Goal: Complete application form

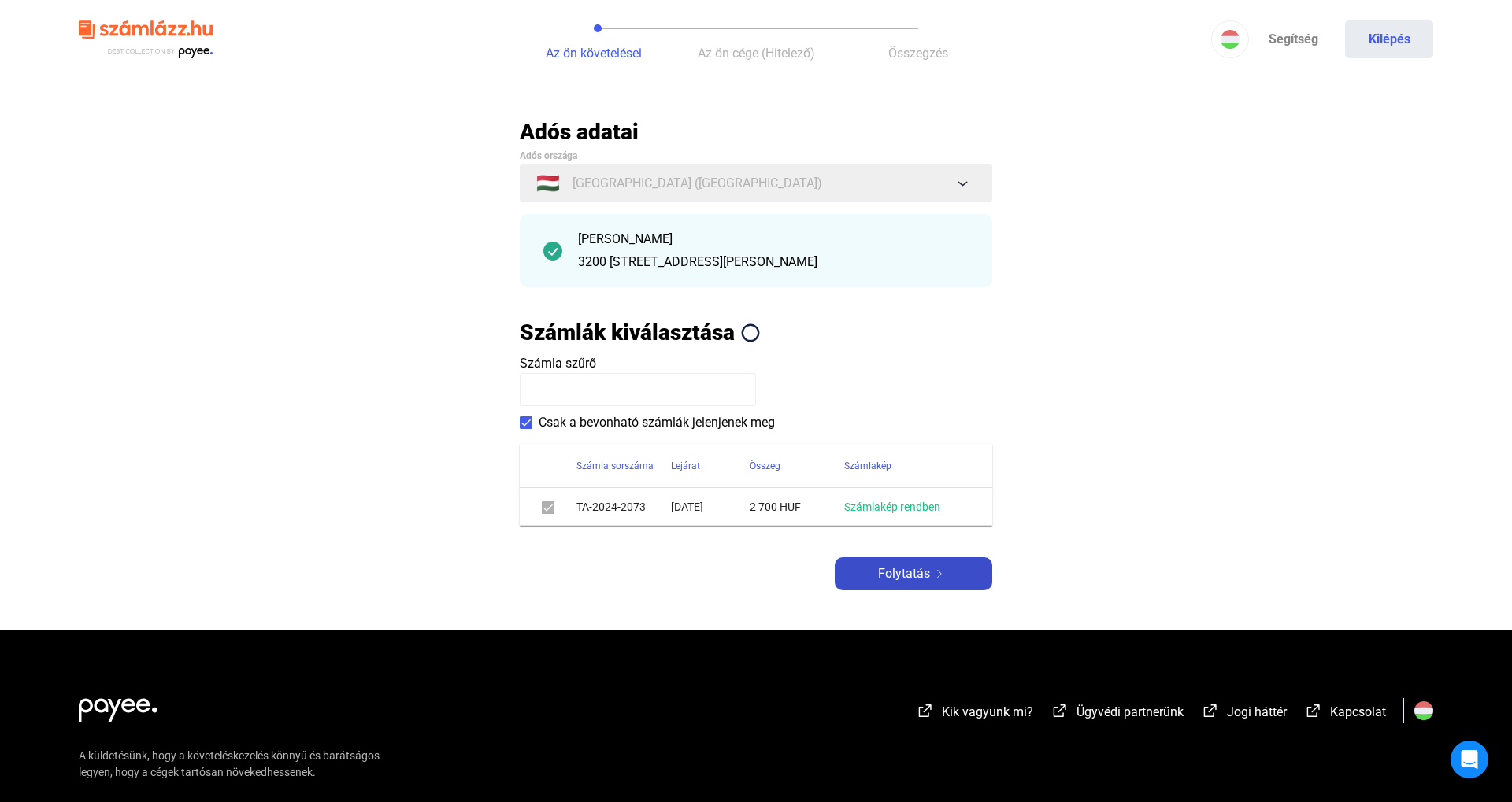
click at [894, 583] on button "Folytatás" at bounding box center [913, 573] width 157 height 33
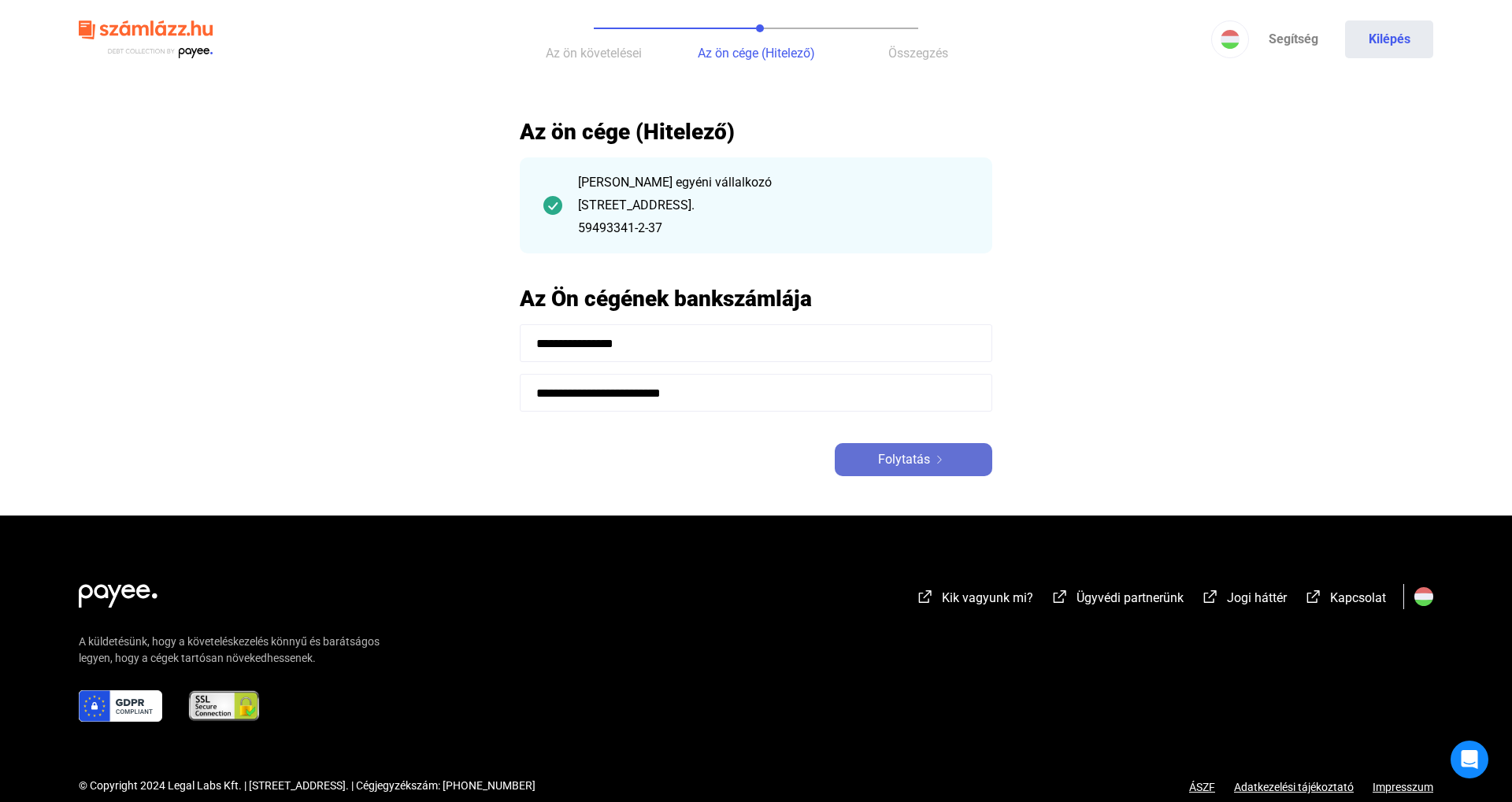
click at [918, 468] on span "Folytatás" at bounding box center [903, 460] width 52 height 19
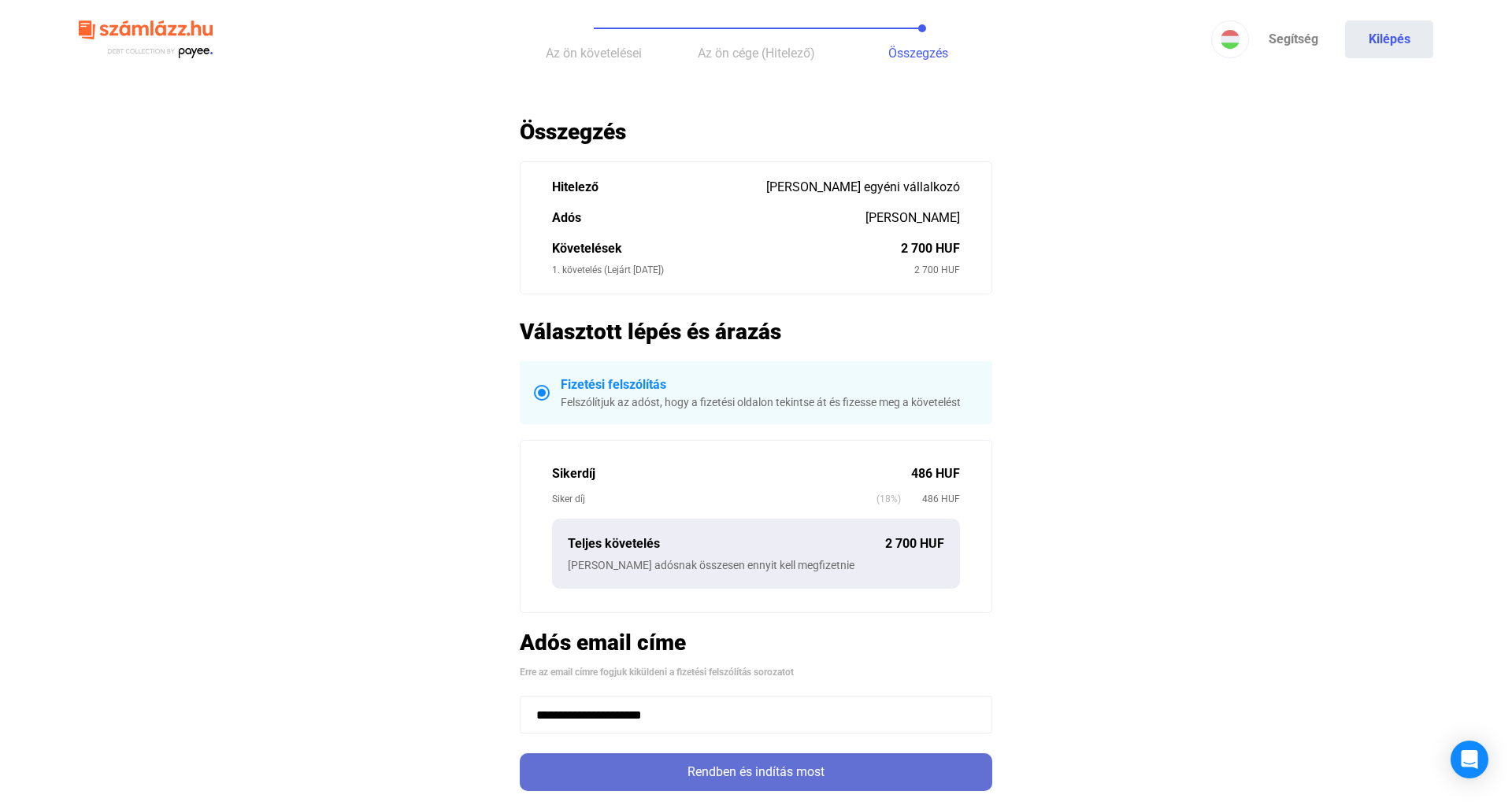
click at [793, 763] on div "Rendben és indítás most" at bounding box center [756, 772] width 463 height 19
